Goal: Task Accomplishment & Management: Manage account settings

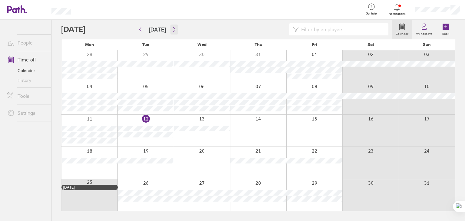
click at [173, 30] on icon "button" at bounding box center [174, 29] width 5 height 5
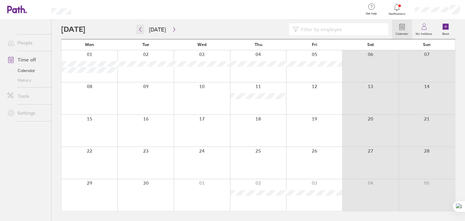
click at [139, 30] on icon "button" at bounding box center [140, 29] width 5 height 5
